Goal: Information Seeking & Learning: Learn about a topic

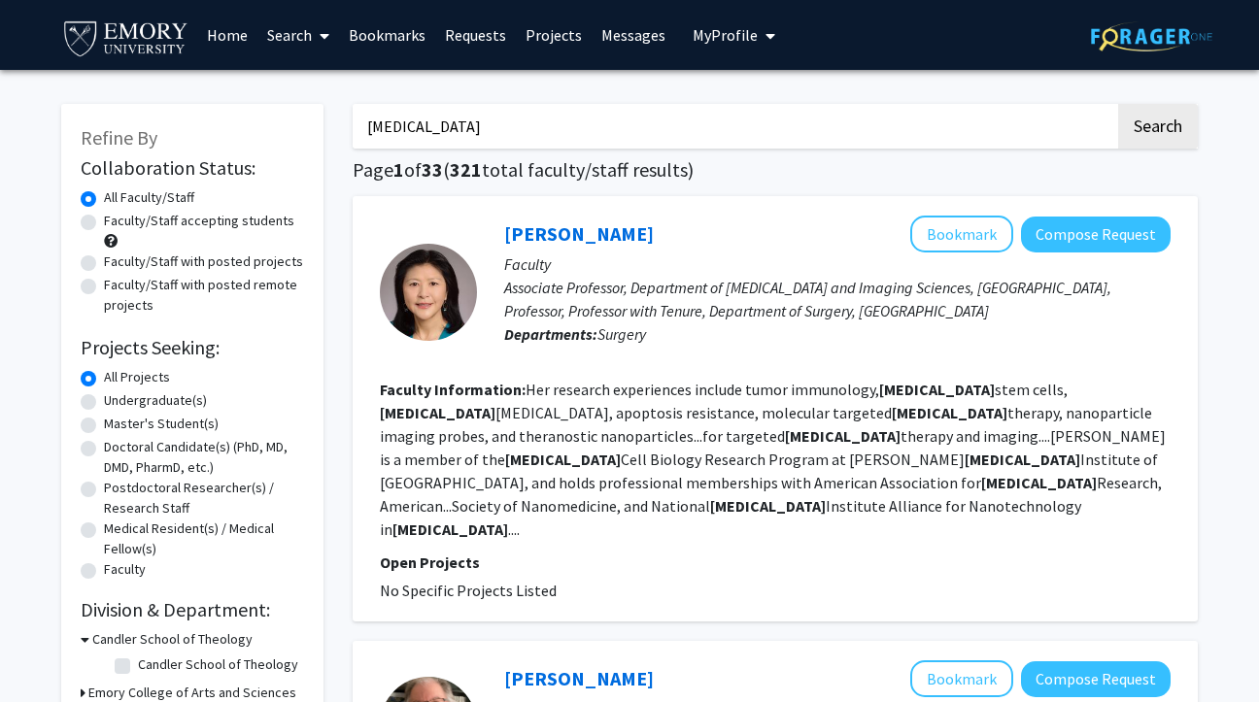
click at [566, 120] on input "[MEDICAL_DATA]" at bounding box center [734, 126] width 762 height 45
type input "[PERSON_NAME]"
click at [1118, 104] on button "Search" at bounding box center [1158, 126] width 80 height 45
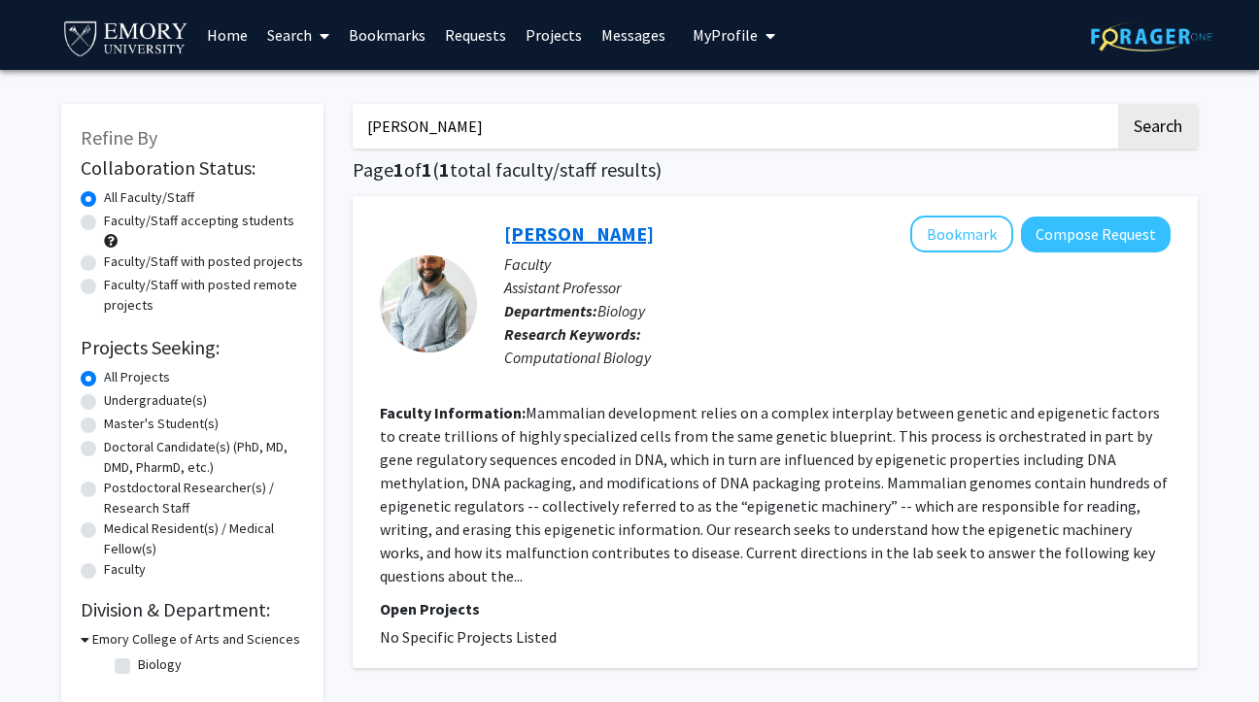
click at [544, 229] on link "[PERSON_NAME]" at bounding box center [579, 233] width 150 height 24
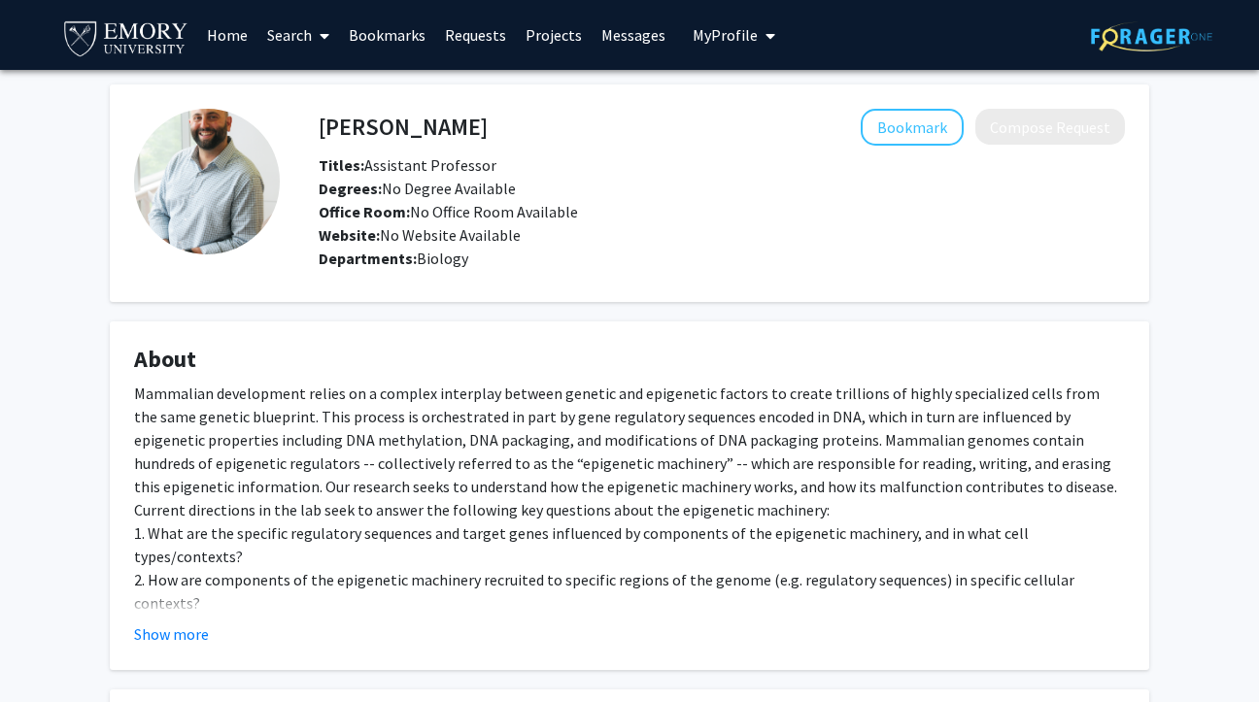
scroll to position [254, 0]
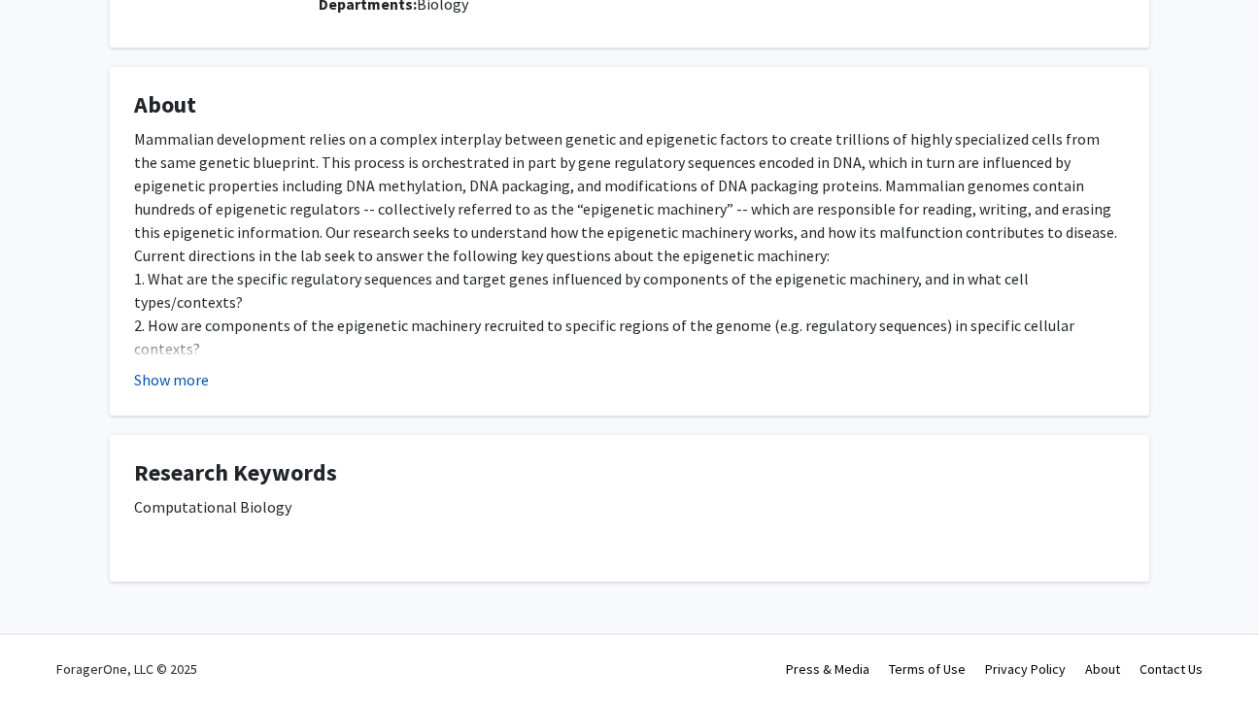
click at [178, 385] on button "Show more" at bounding box center [171, 379] width 75 height 23
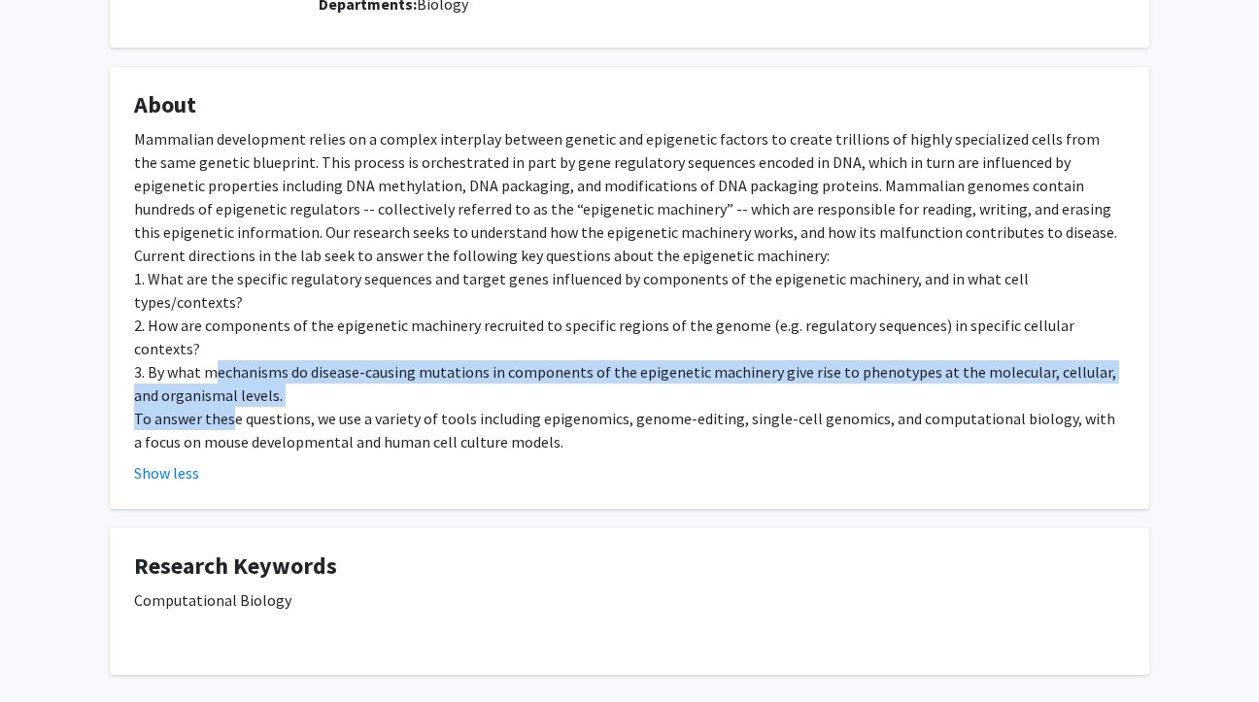
drag, startPoint x: 228, startPoint y: 374, endPoint x: 211, endPoint y: 328, distance: 48.9
click at [211, 328] on div "Mammalian development relies on a complex interplay between genetic and epigene…" at bounding box center [629, 290] width 991 height 326
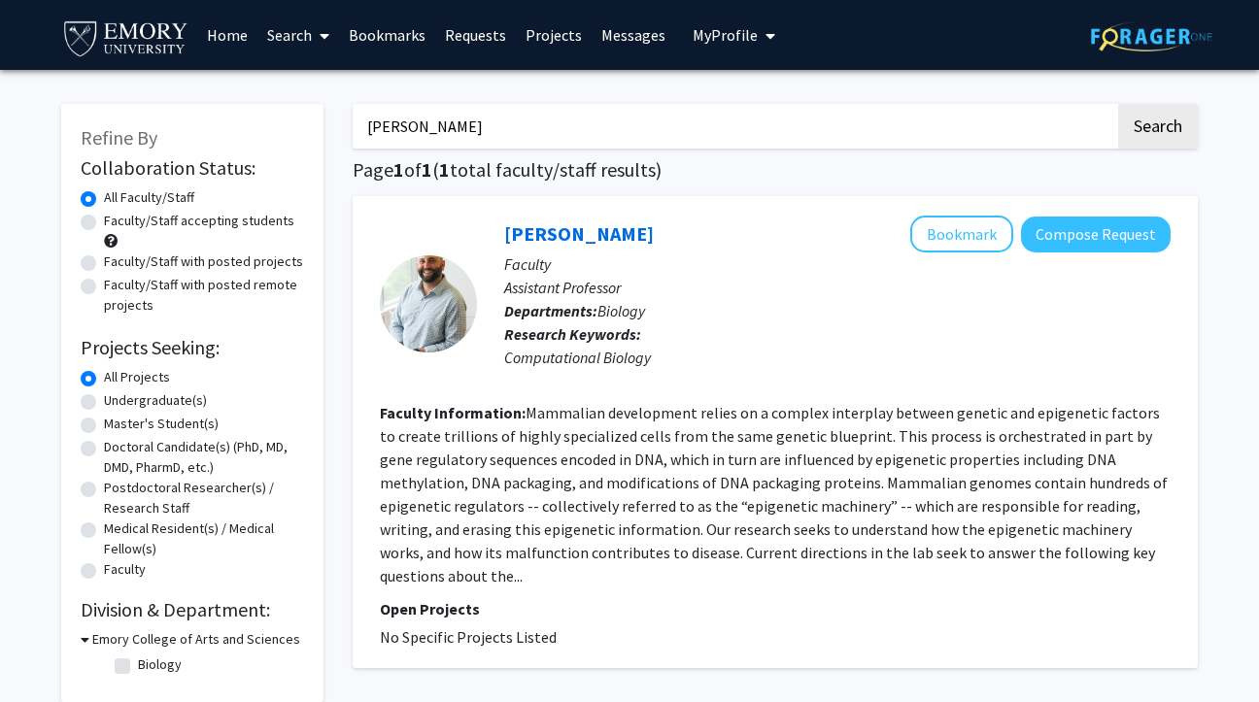
click at [463, 125] on input "[PERSON_NAME]" at bounding box center [734, 126] width 762 height 45
type input "read"
click at [1118, 104] on button "Search" at bounding box center [1158, 126] width 80 height 45
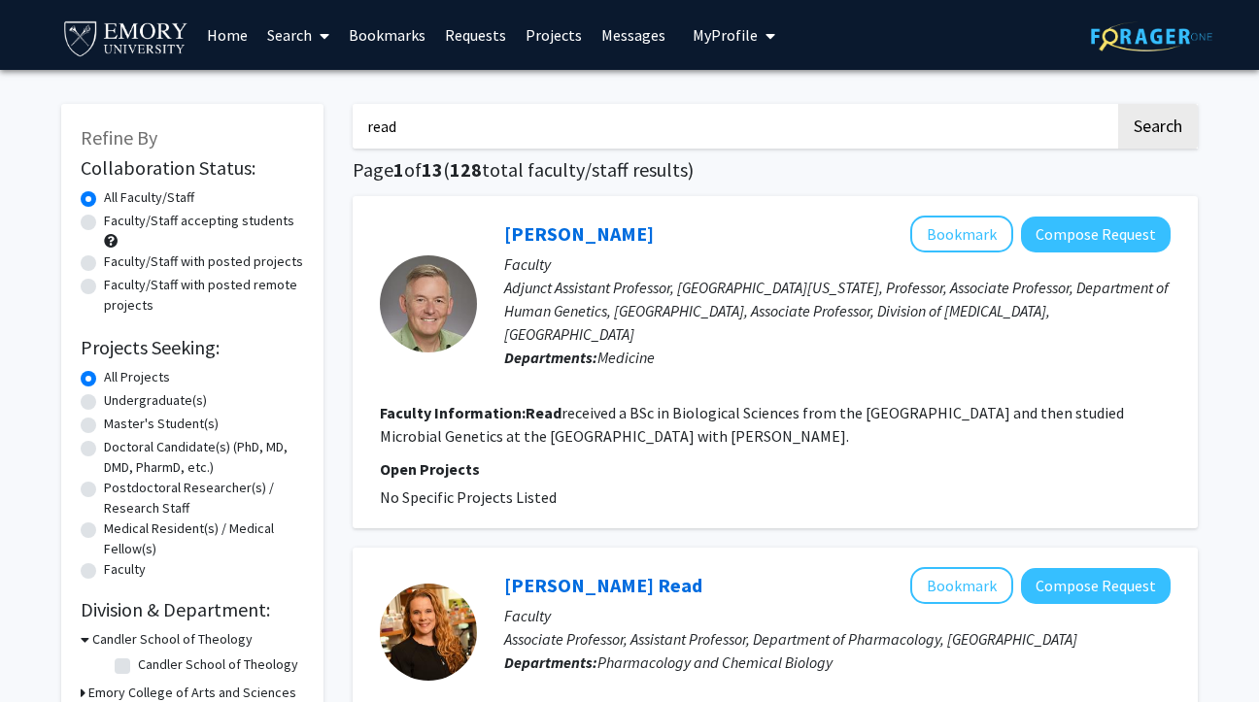
scroll to position [230, 0]
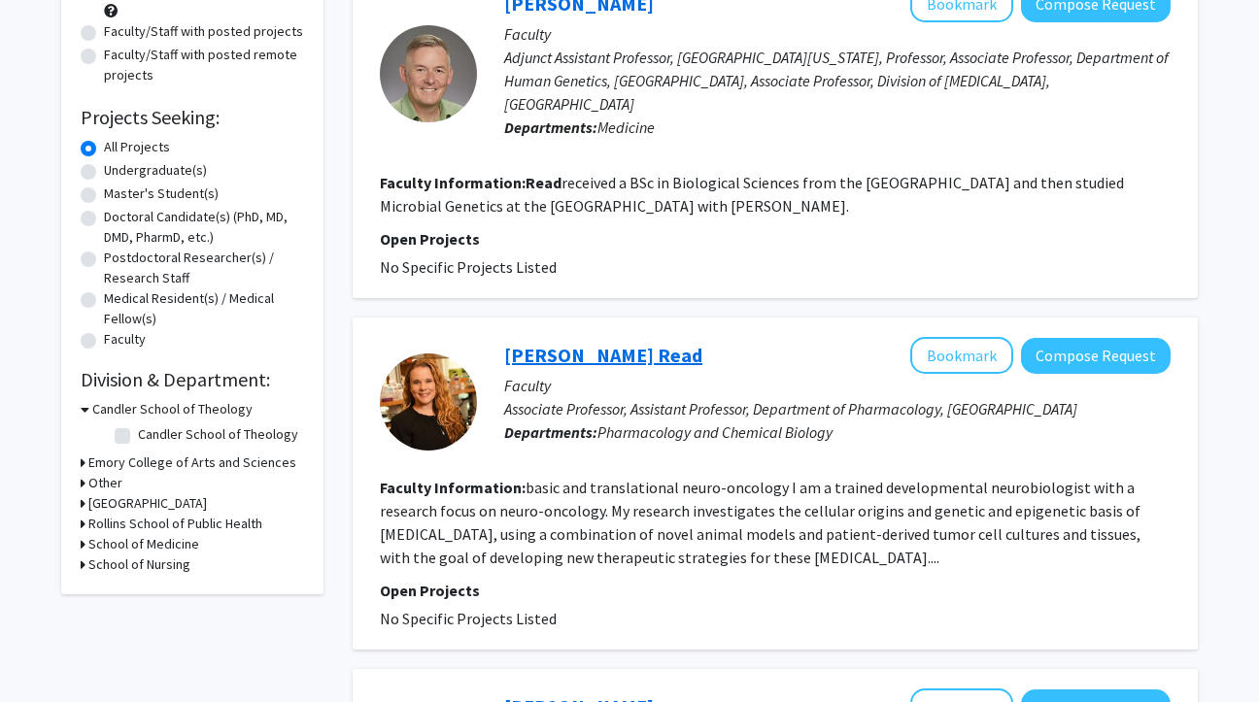
click at [558, 352] on link "[PERSON_NAME] Read" at bounding box center [603, 355] width 198 height 24
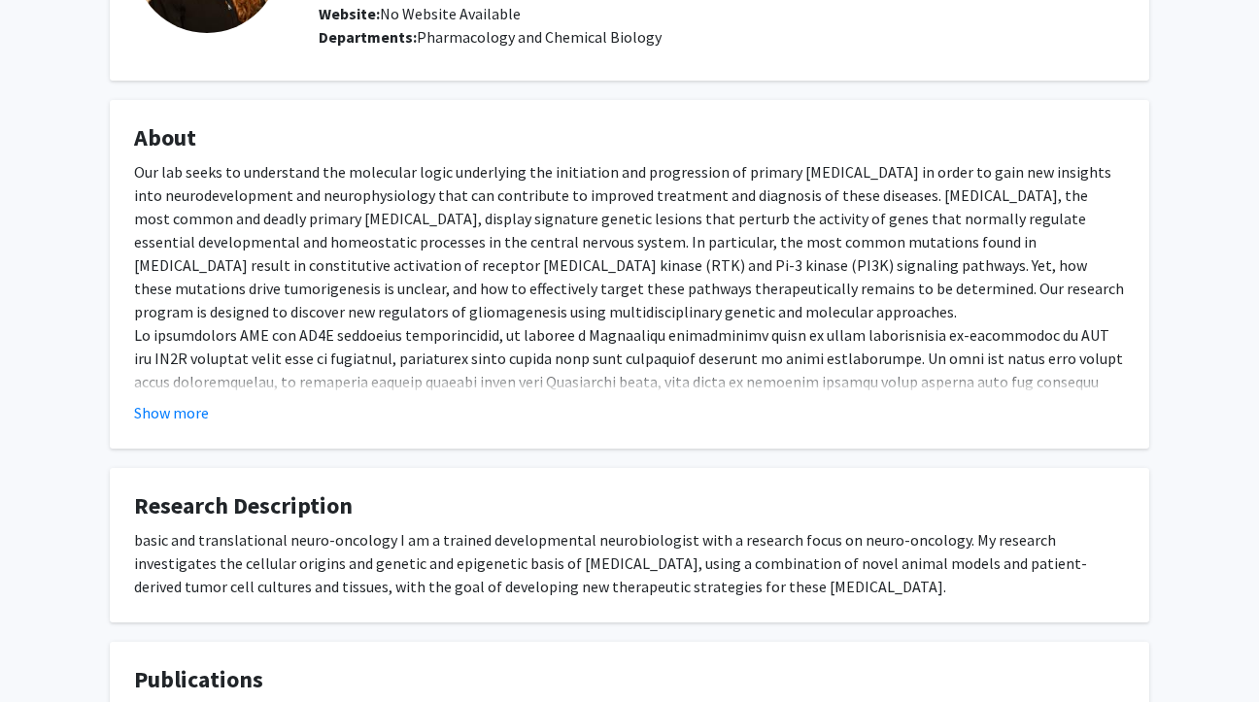
scroll to position [300, 0]
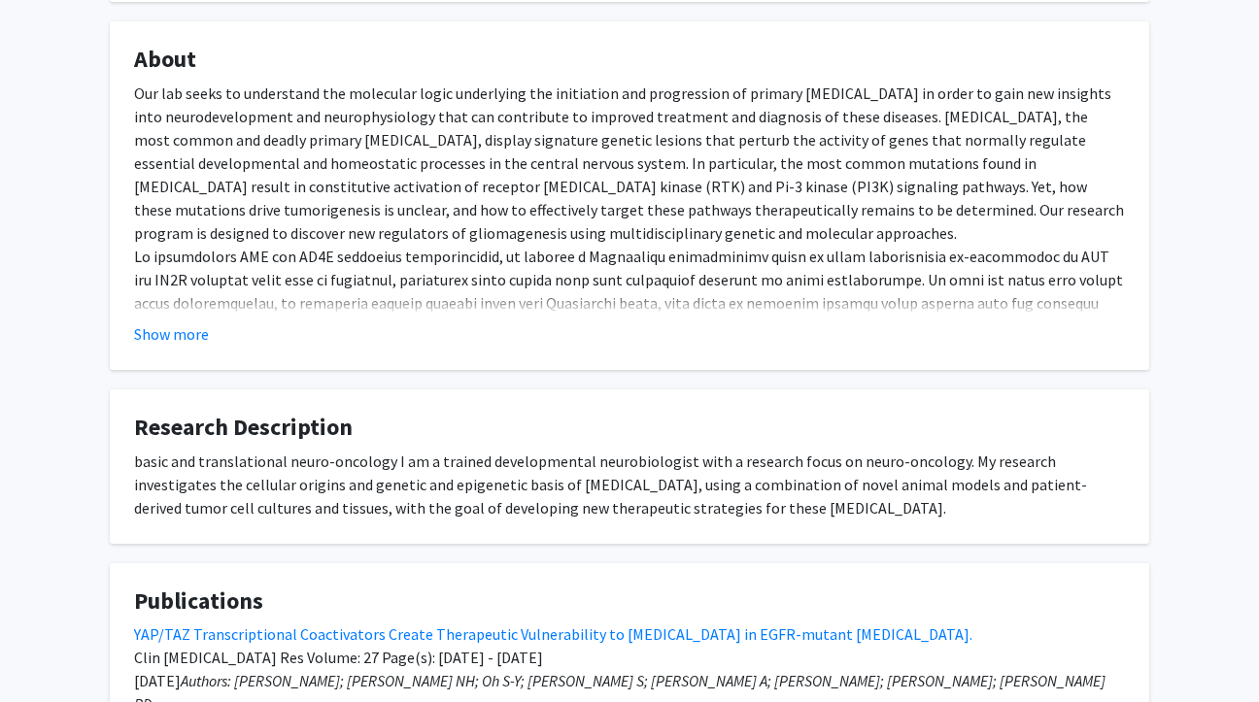
click at [196, 350] on fg-card "About Our lab seeks to understand the molecular logic underlying the initiation…" at bounding box center [629, 195] width 1039 height 349
click at [181, 328] on button "Show more" at bounding box center [171, 333] width 75 height 23
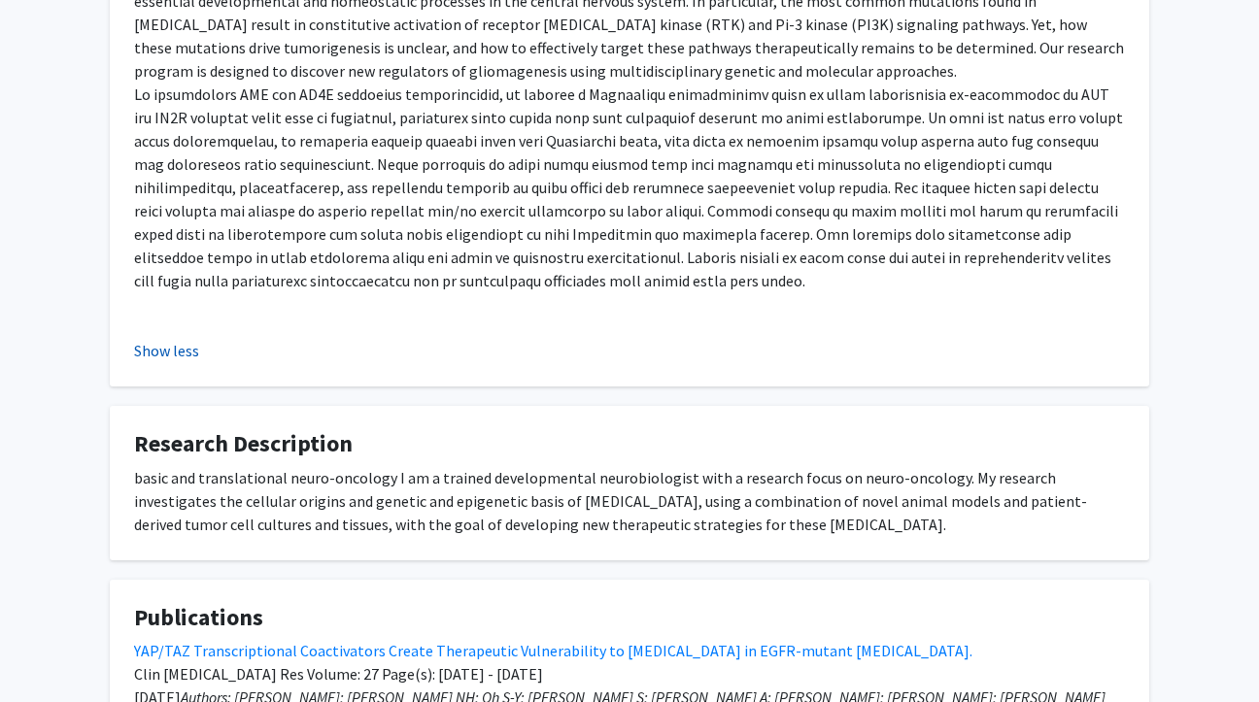
scroll to position [501, 0]
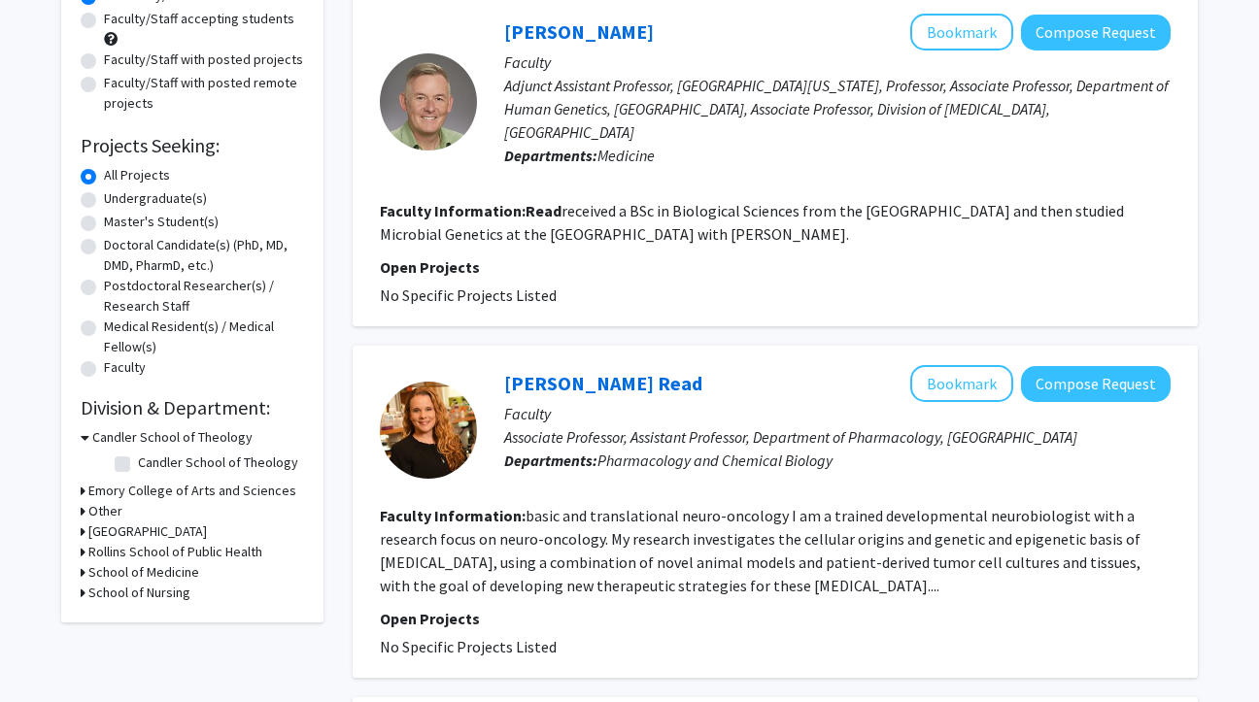
scroll to position [242, 0]
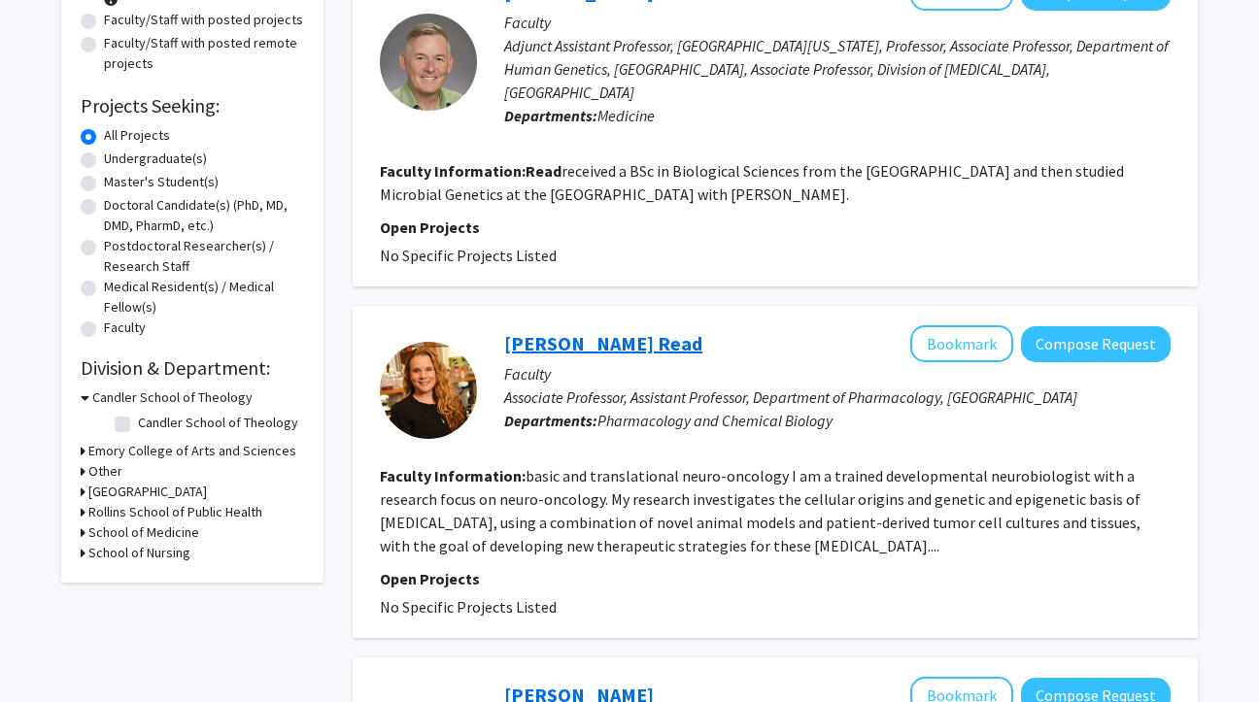
click at [571, 350] on link "[PERSON_NAME] Read" at bounding box center [603, 343] width 198 height 24
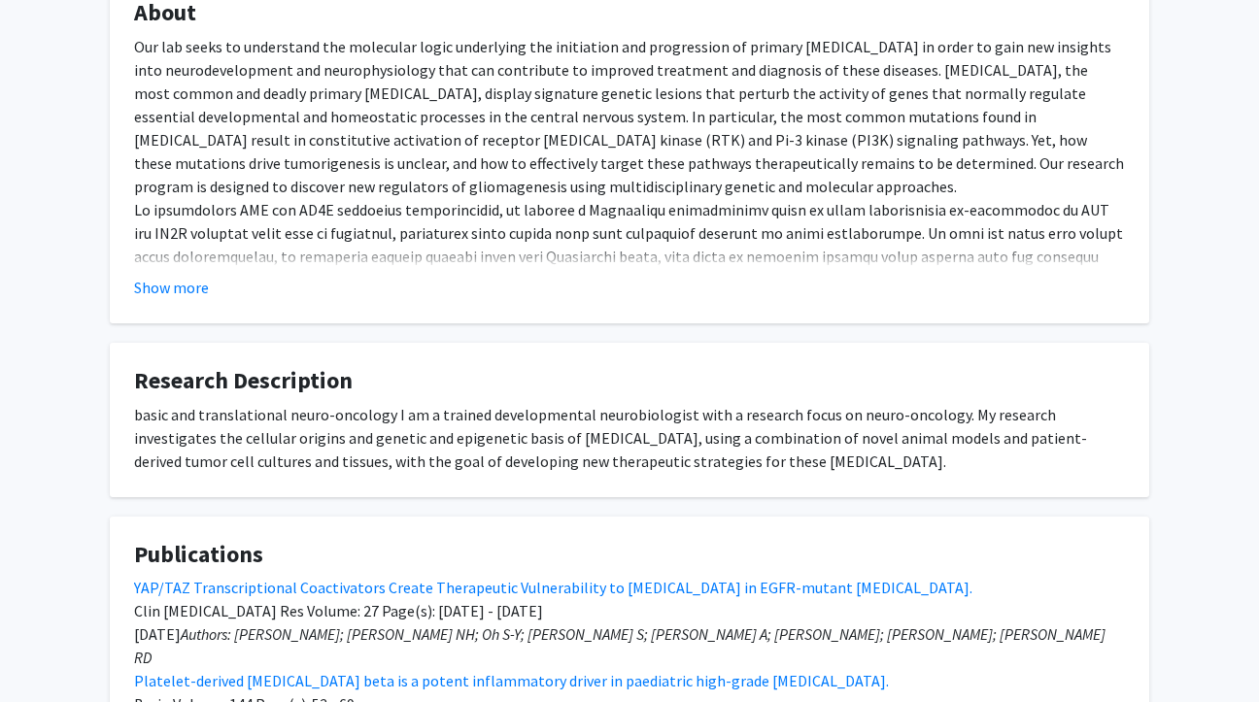
scroll to position [345, 0]
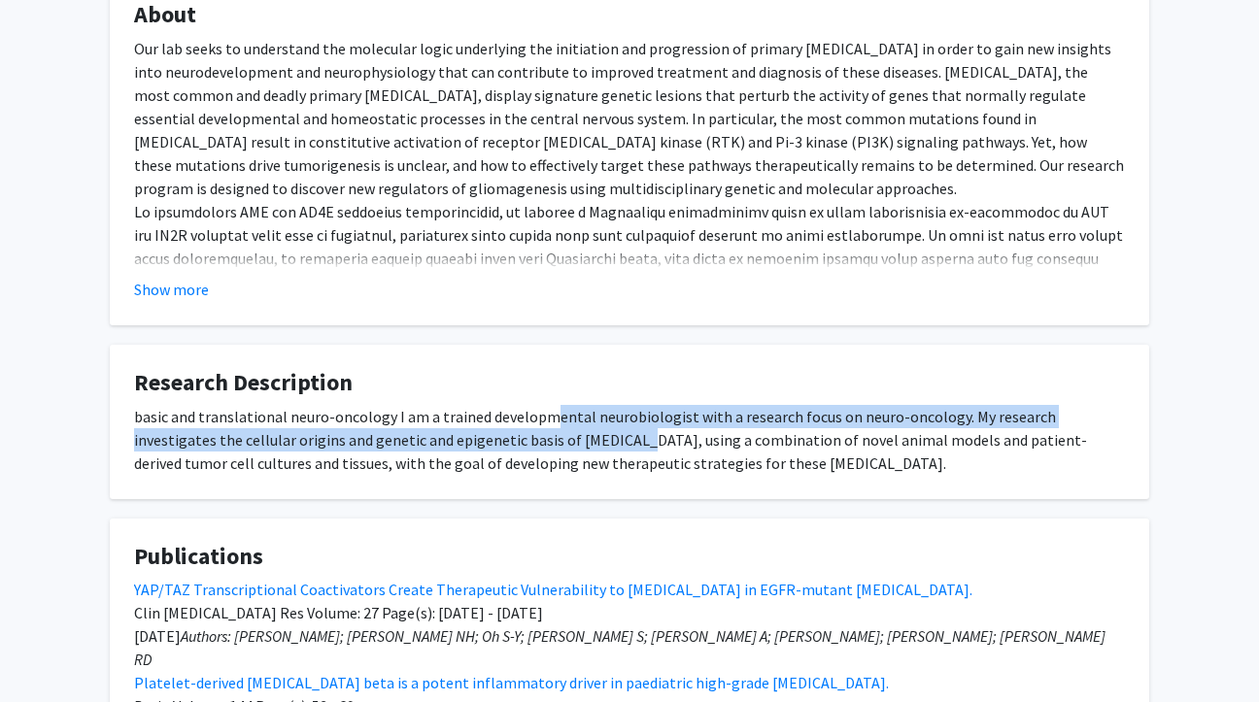
drag, startPoint x: 544, startPoint y: 449, endPoint x: 544, endPoint y: 426, distance: 22.3
click at [544, 426] on div "basic and translational neuro-oncology I am a trained developmental neurobiolog…" at bounding box center [629, 440] width 991 height 70
click at [556, 431] on div "basic and translational neuro-oncology I am a trained developmental neurobiolog…" at bounding box center [629, 440] width 991 height 70
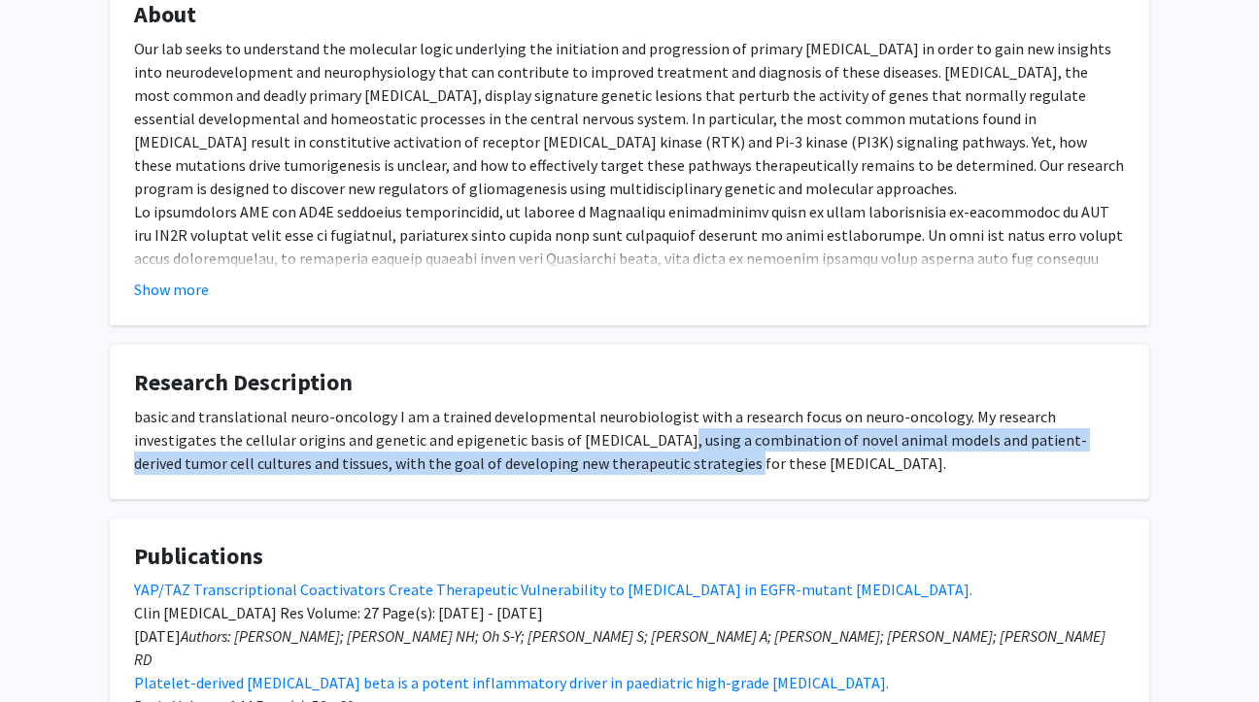
drag, startPoint x: 581, startPoint y: 431, endPoint x: 581, endPoint y: 463, distance: 32.0
click at [581, 463] on div "basic and translational neuro-oncology I am a trained developmental neurobiolog…" at bounding box center [629, 440] width 991 height 70
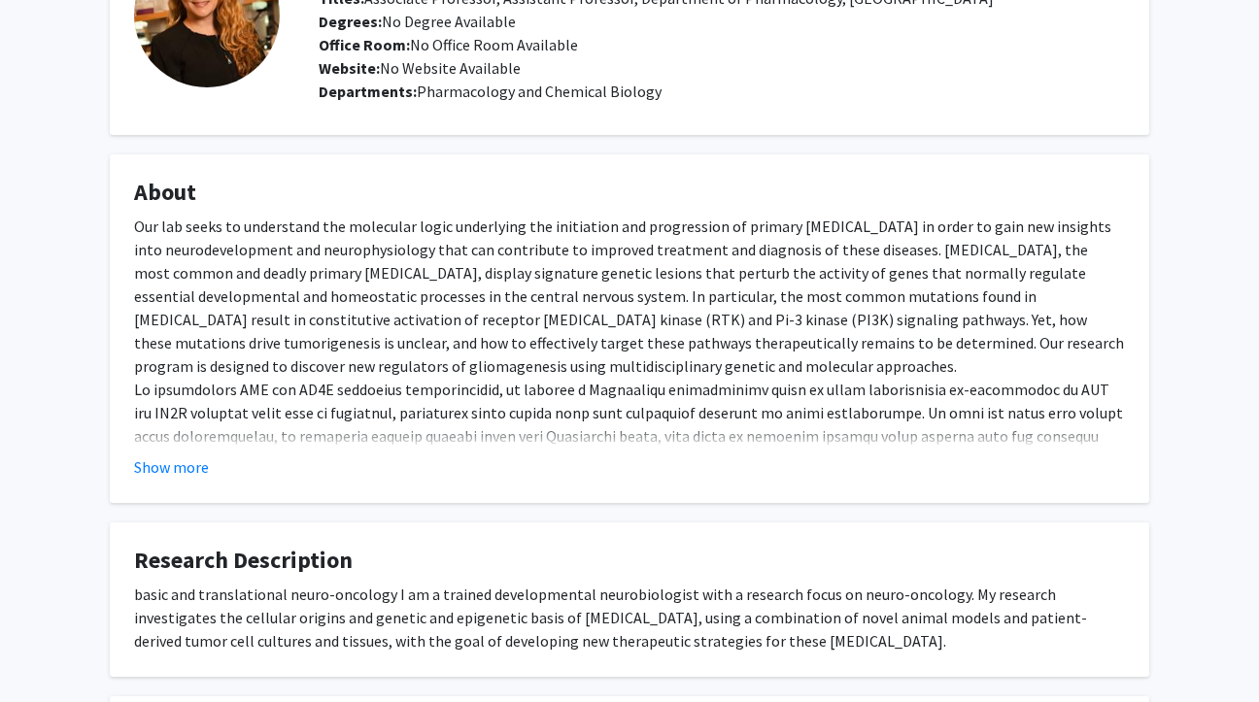
scroll to position [160, 0]
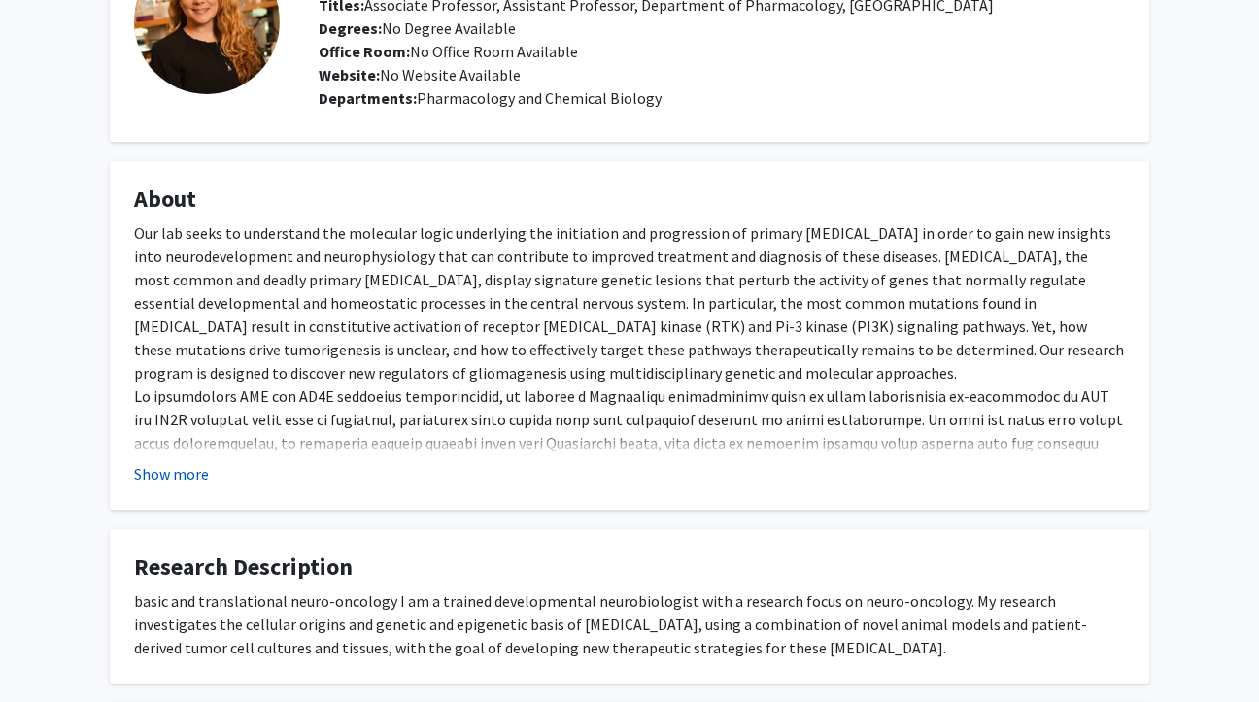
click at [181, 467] on button "Show more" at bounding box center [171, 473] width 75 height 23
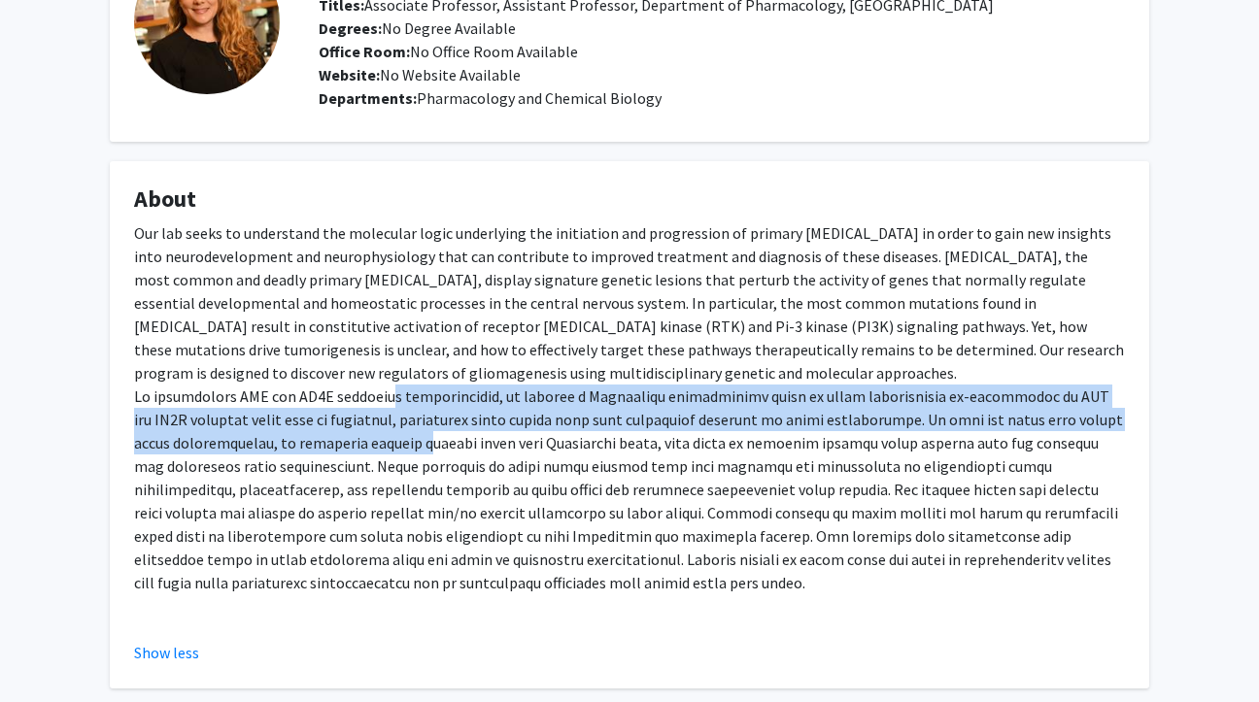
drag, startPoint x: 383, startPoint y: 395, endPoint x: 383, endPoint y: 453, distance: 57.3
click at [383, 453] on div "Our lab seeks to understand the molecular logic underlying the initiation and p…" at bounding box center [629, 427] width 991 height 412
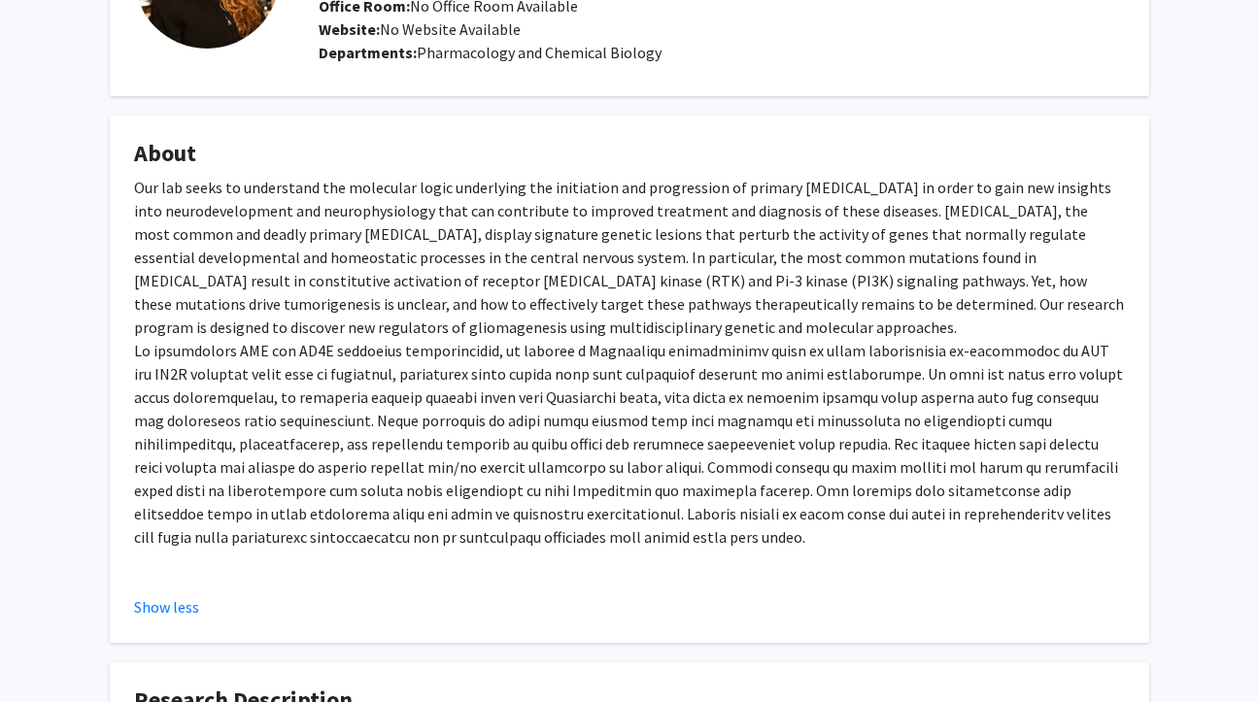
scroll to position [207, 0]
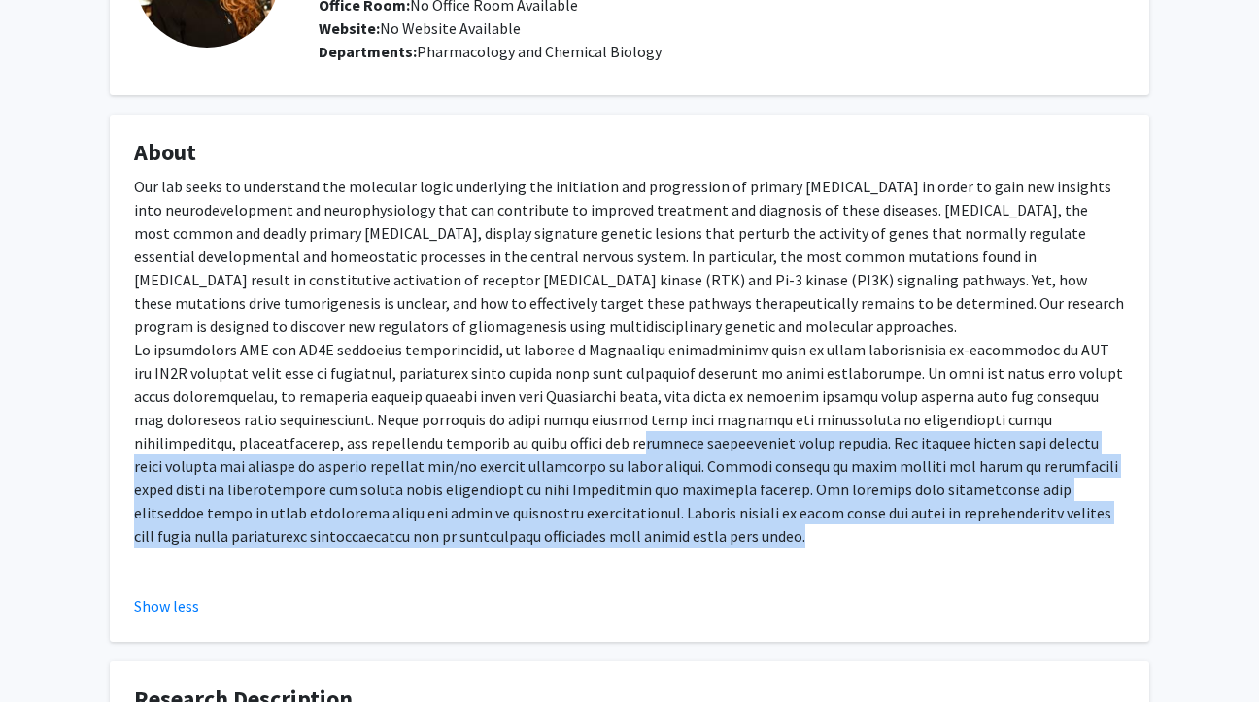
drag, startPoint x: 445, startPoint y: 556, endPoint x: 447, endPoint y: 441, distance: 115.6
click at [447, 441] on div "Our lab seeks to understand the molecular logic underlying the initiation and p…" at bounding box center [629, 381] width 991 height 412
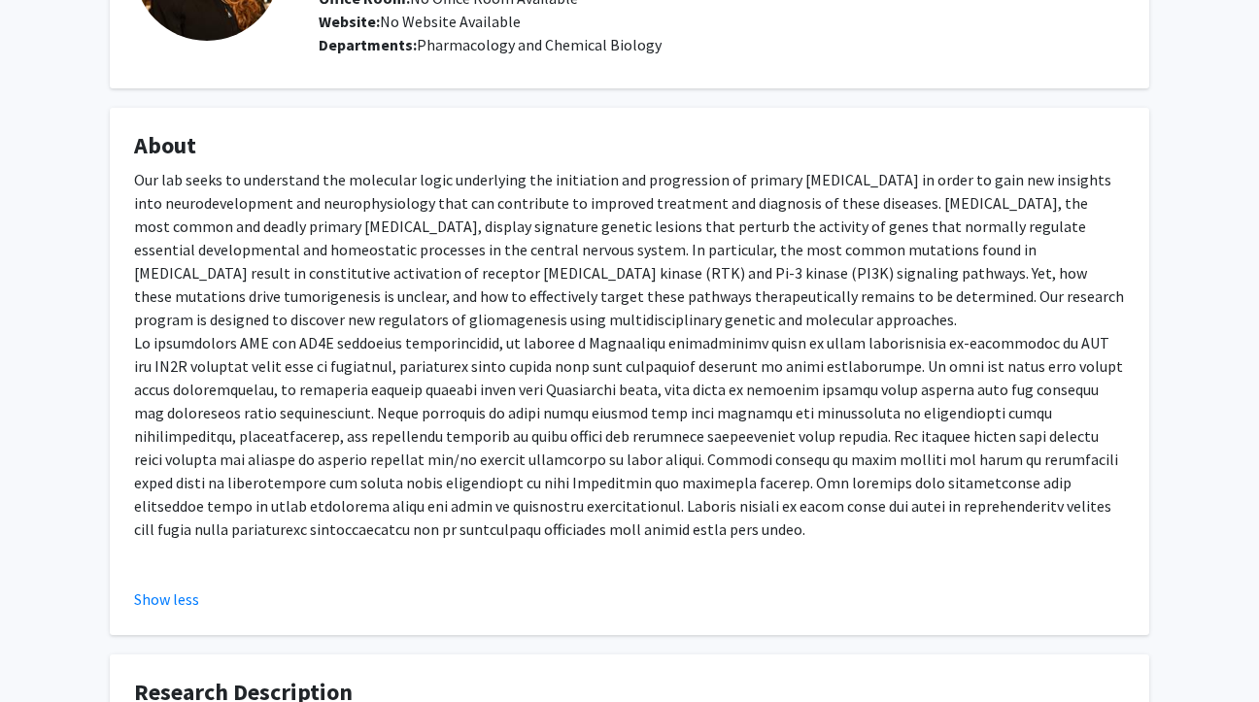
scroll to position [235, 0]
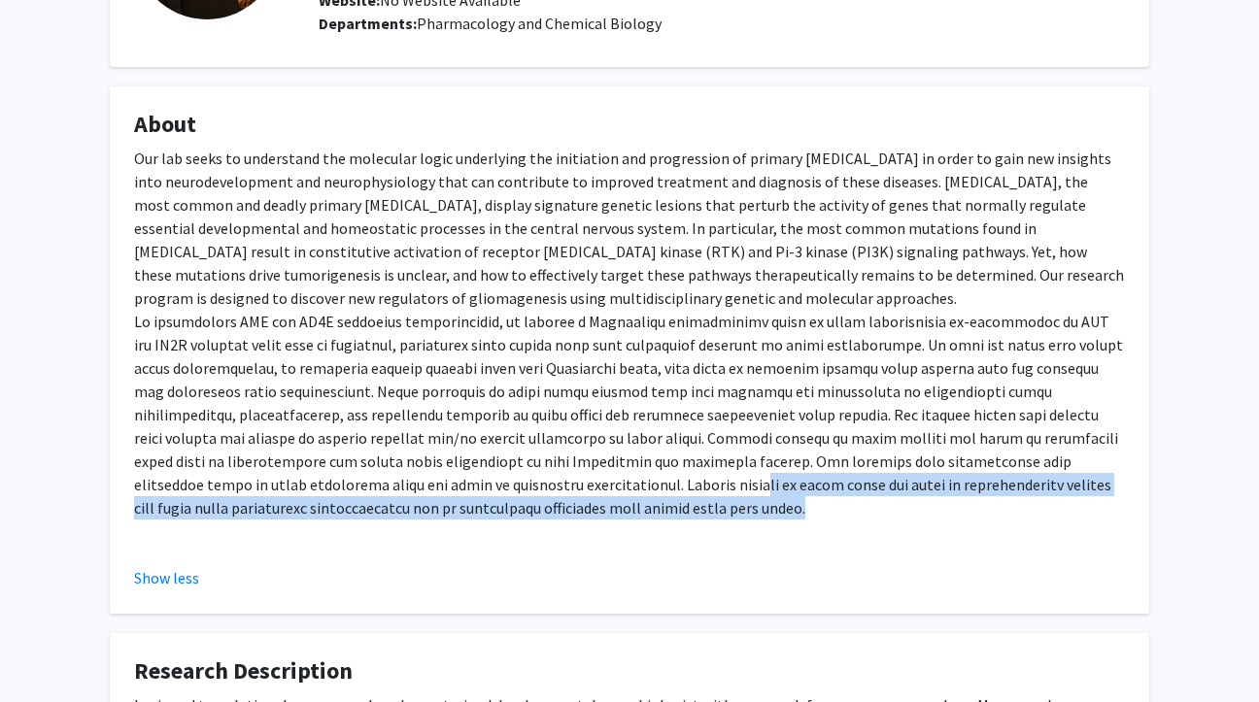
drag, startPoint x: 460, startPoint y: 507, endPoint x: 460, endPoint y: 486, distance: 21.4
click at [460, 486] on div "Our lab seeks to understand the molecular logic underlying the initiation and p…" at bounding box center [629, 353] width 991 height 412
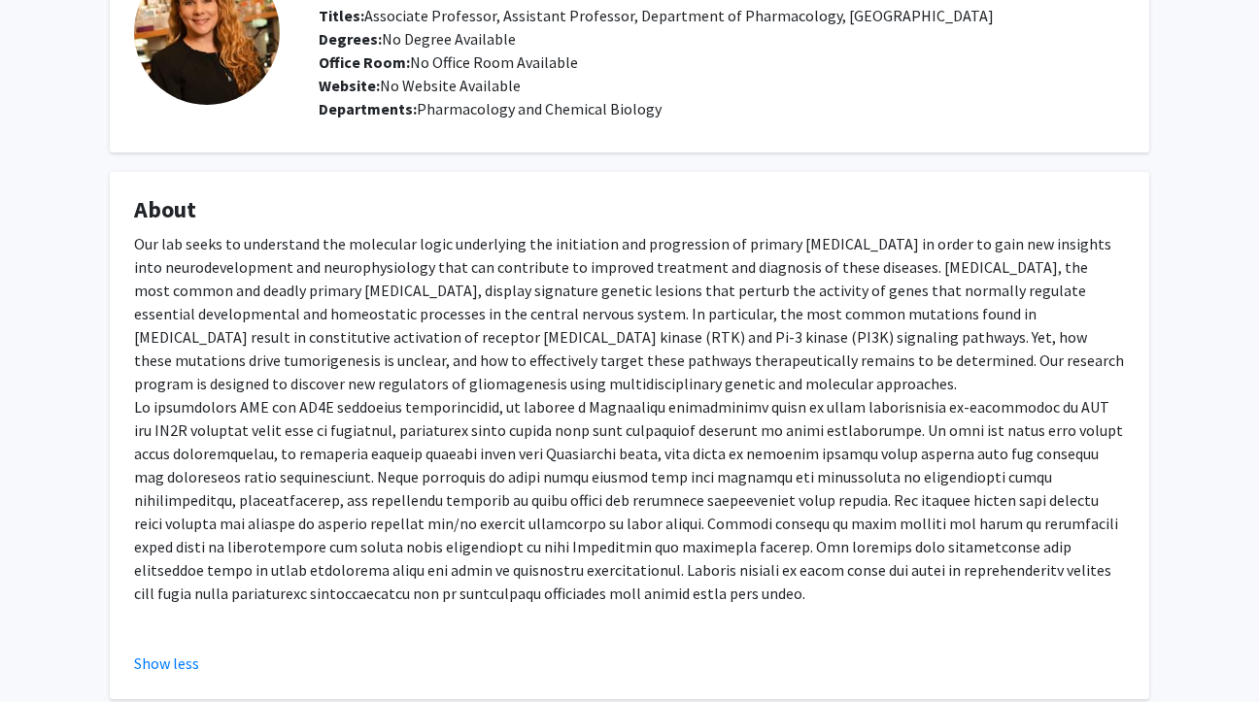
scroll to position [0, 0]
